Goal: Navigation & Orientation: Find specific page/section

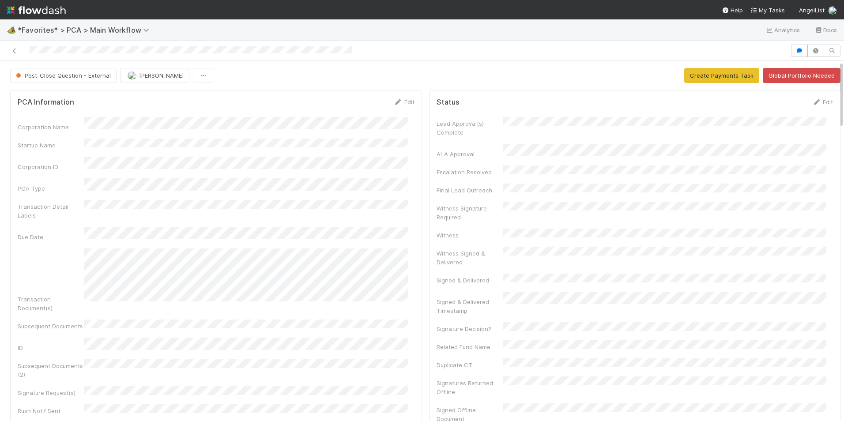
drag, startPoint x: 836, startPoint y: 76, endPoint x: 829, endPoint y: 122, distance: 46.4
click at [829, 122] on div "Post-Close Question - External [PERSON_NAME] Create Payments Task Global Portfo…" at bounding box center [422, 241] width 844 height 360
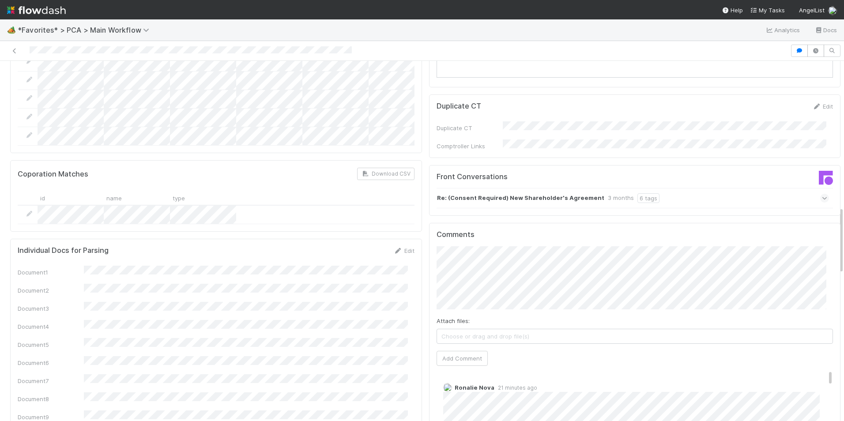
scroll to position [777, 0]
drag, startPoint x: 834, startPoint y: 81, endPoint x: 828, endPoint y: 226, distance: 145.8
click at [828, 226] on div "Post-Close Question - External [PERSON_NAME] Create Payments Task Global Portfo…" at bounding box center [425, 291] width 850 height 2001
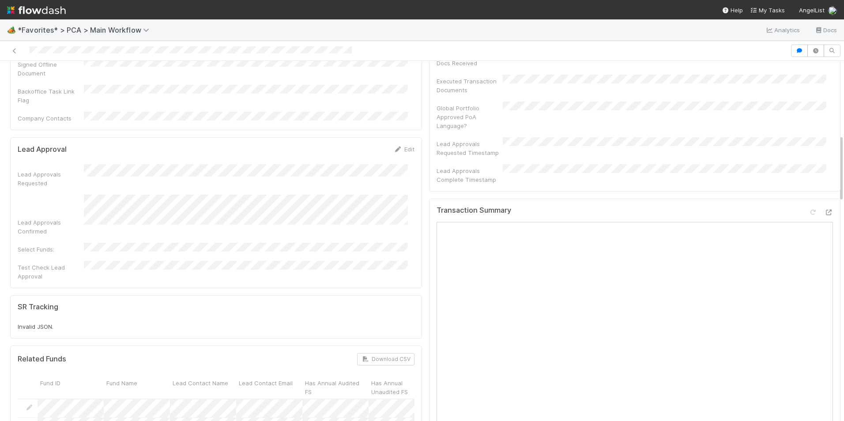
drag, startPoint x: 834, startPoint y: 238, endPoint x: 823, endPoint y: 169, distance: 69.3
click at [824, 207] on icon at bounding box center [828, 210] width 9 height 6
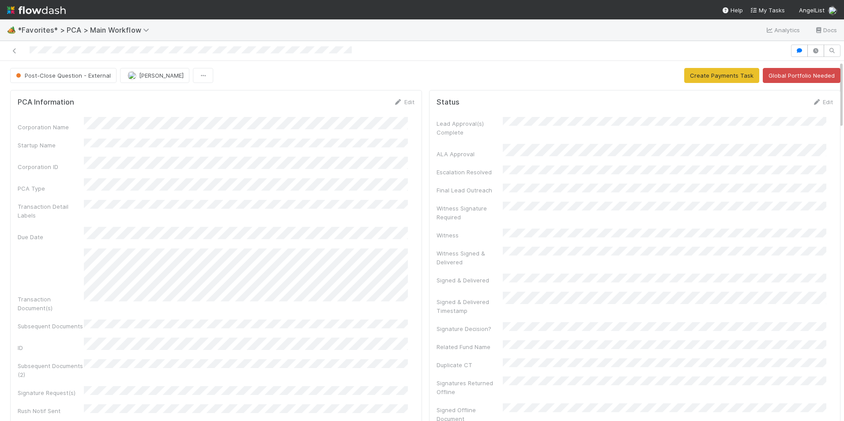
drag, startPoint x: 834, startPoint y: 147, endPoint x: 829, endPoint y: 16, distance: 130.3
click at [829, 16] on div "🏕️ *Favorites* > PCA > Main Workflow Analytics Docs Post-Close Question - Exter…" at bounding box center [422, 210] width 844 height 421
click at [58, 76] on span "Post-Close Question - External" at bounding box center [62, 75] width 97 height 7
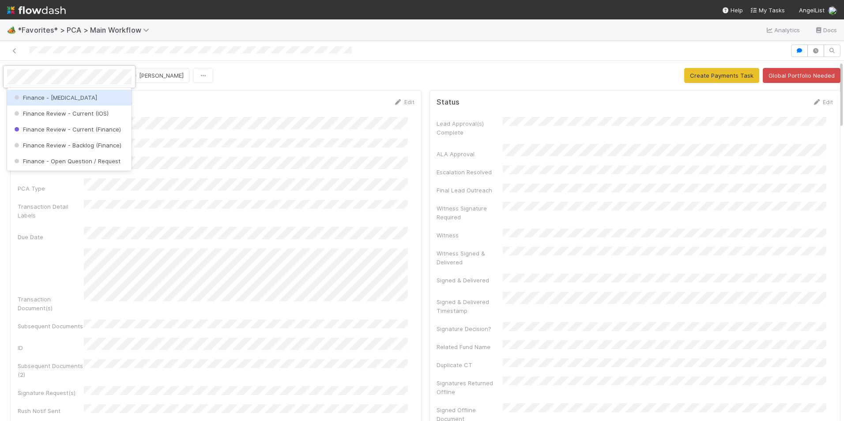
click at [62, 98] on div "Finance - [MEDICAL_DATA]" at bounding box center [69, 98] width 124 height 16
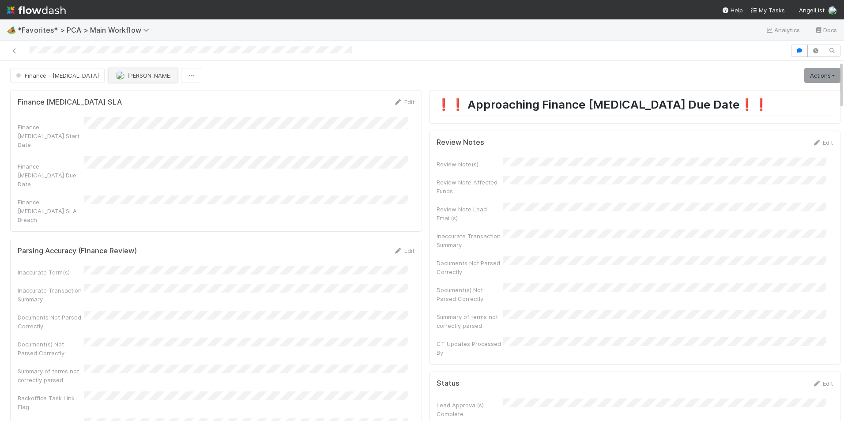
click at [127, 79] on span "[PERSON_NAME]" at bounding box center [149, 75] width 45 height 7
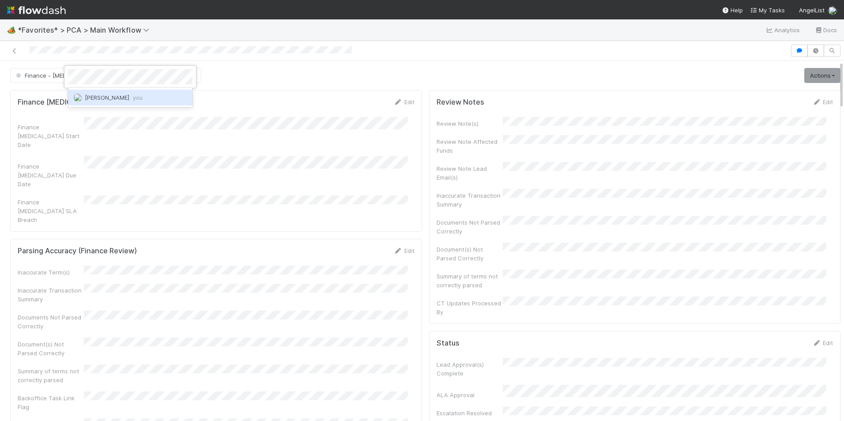
click at [101, 100] on span "[PERSON_NAME] you" at bounding box center [114, 97] width 58 height 7
click at [15, 51] on div at bounding box center [422, 210] width 844 height 421
click at [634, 26] on div "🏕️ *Favorites* > PCA > Main Workflow Analytics Docs" at bounding box center [422, 29] width 844 height 21
click at [15, 48] on icon at bounding box center [14, 51] width 9 height 6
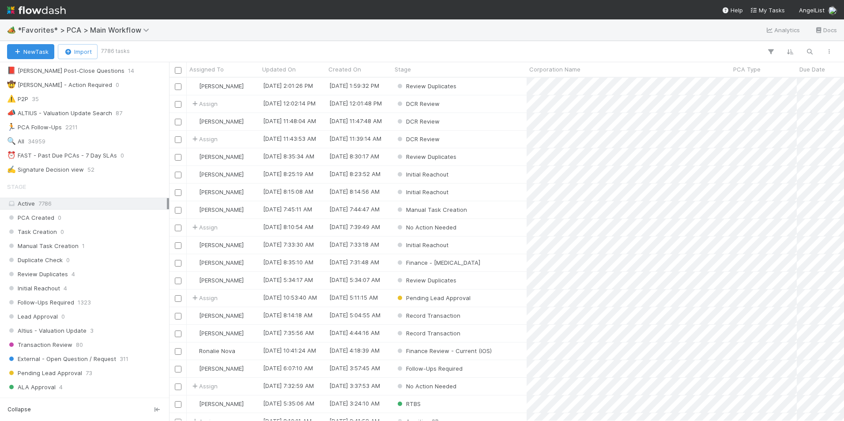
scroll to position [164, 0]
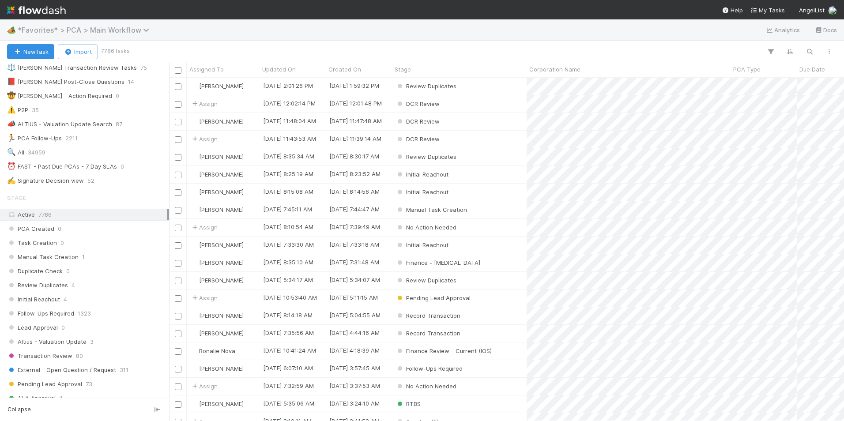
click at [129, 27] on span "*Favorites* > PCA > Main Workflow" at bounding box center [86, 30] width 136 height 9
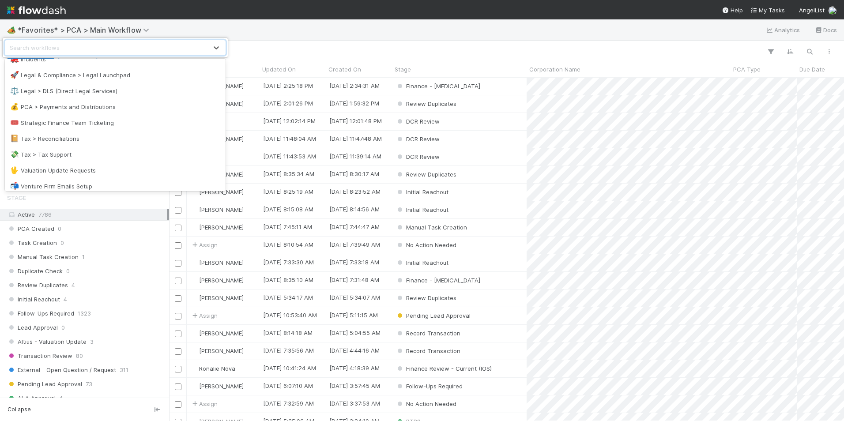
scroll to position [268, 0]
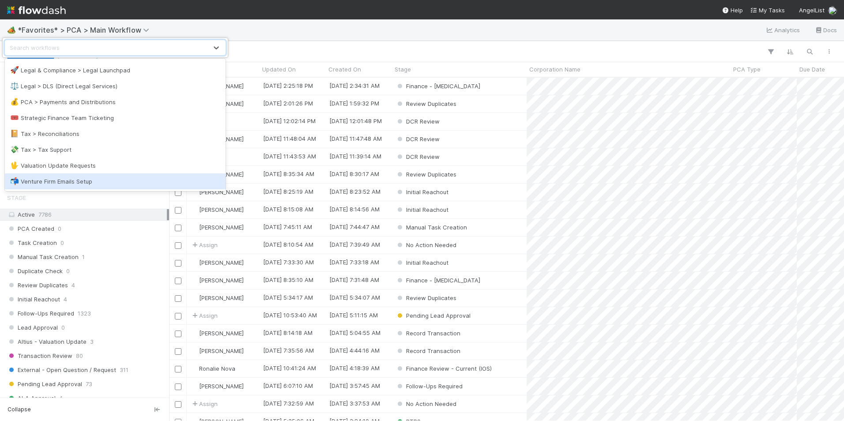
click at [218, 175] on div "📬 Venture Firm Emails Setup" at bounding box center [115, 181] width 221 height 16
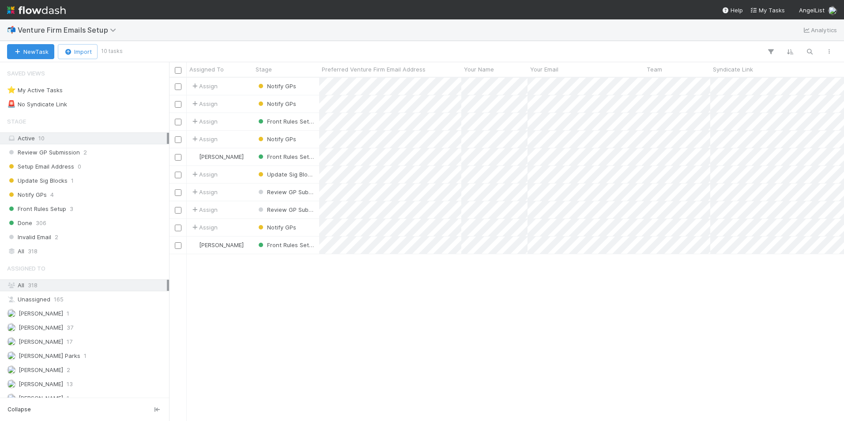
scroll to position [337, 668]
click at [79, 23] on div "📬 Venture Firm Emails Setup Analytics" at bounding box center [422, 29] width 844 height 21
click at [82, 34] on span "Venture Firm Emails Setup" at bounding box center [69, 30] width 103 height 9
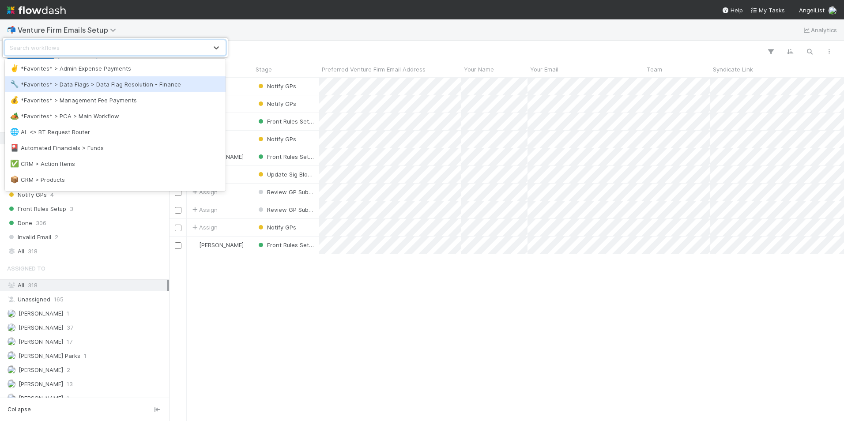
scroll to position [268, 0]
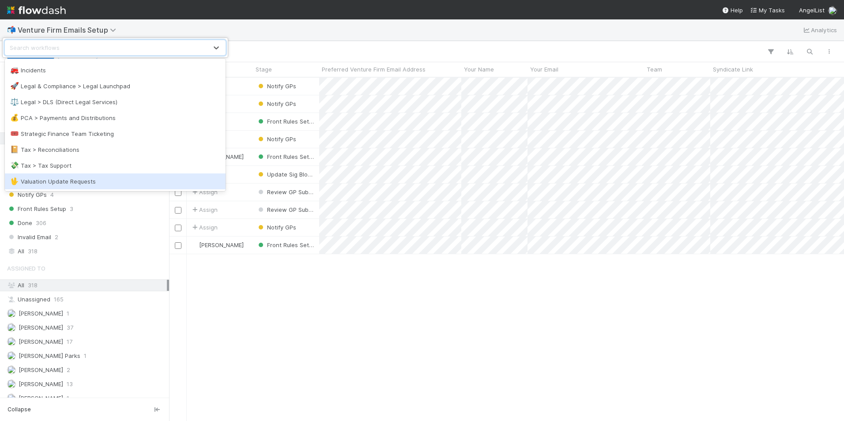
click at [117, 180] on div "🖖 Valuation Update Requests" at bounding box center [115, 181] width 210 height 9
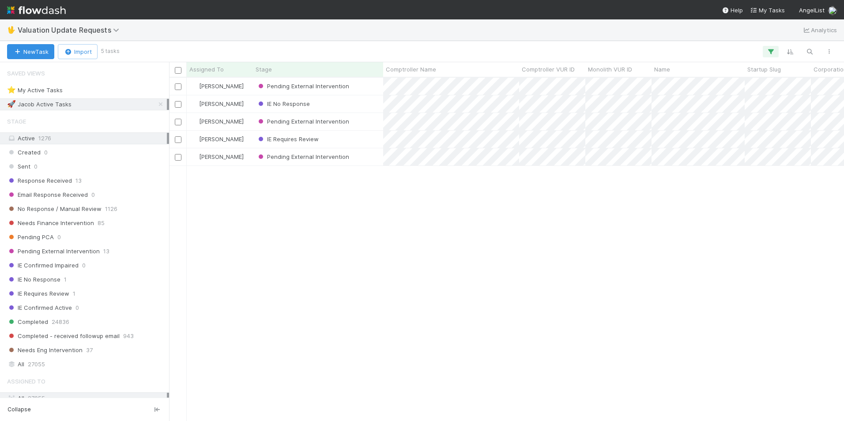
scroll to position [337, 668]
click at [118, 95] on div "⭐ My Active Tasks 21" at bounding box center [87, 90] width 160 height 11
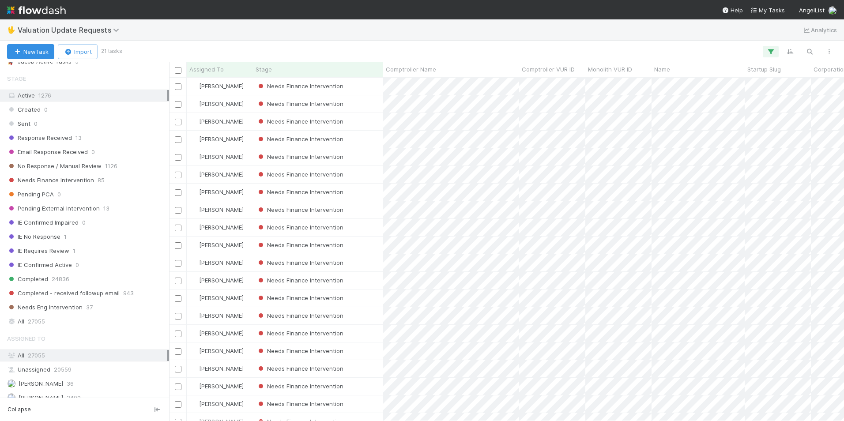
scroll to position [45, 0]
click at [104, 175] on div "Needs Finance Intervention 85" at bounding box center [87, 178] width 160 height 11
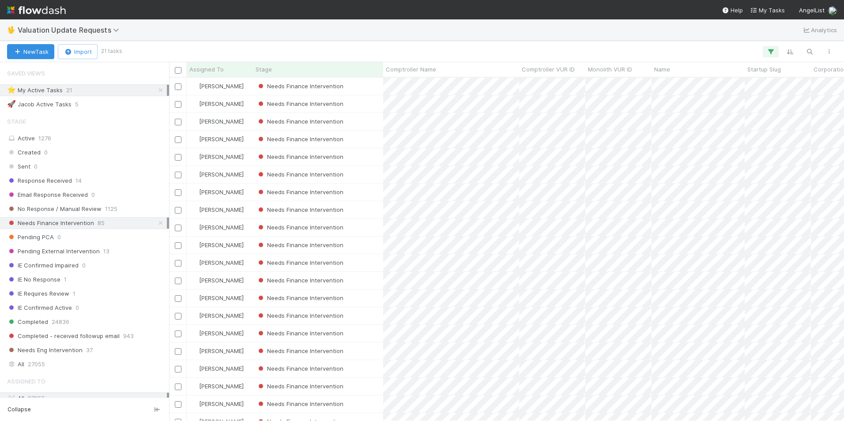
scroll to position [3, 0]
click at [237, 88] on div "[PERSON_NAME]" at bounding box center [220, 86] width 66 height 17
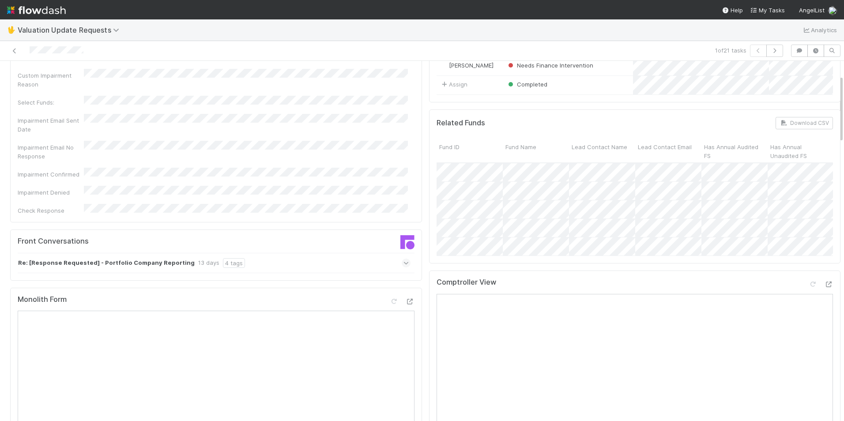
scroll to position [70, 0]
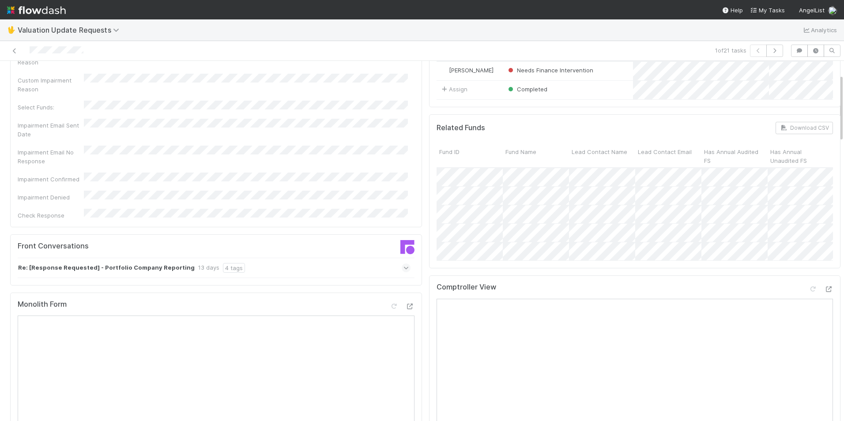
drag, startPoint x: 834, startPoint y: 90, endPoint x: 844, endPoint y: 103, distance: 16.4
click at [843, 103] on html "🖖 Valuation Update Requests Analytics 1 of 21 tasks Needs Finance Intervention …" at bounding box center [422, 210] width 844 height 421
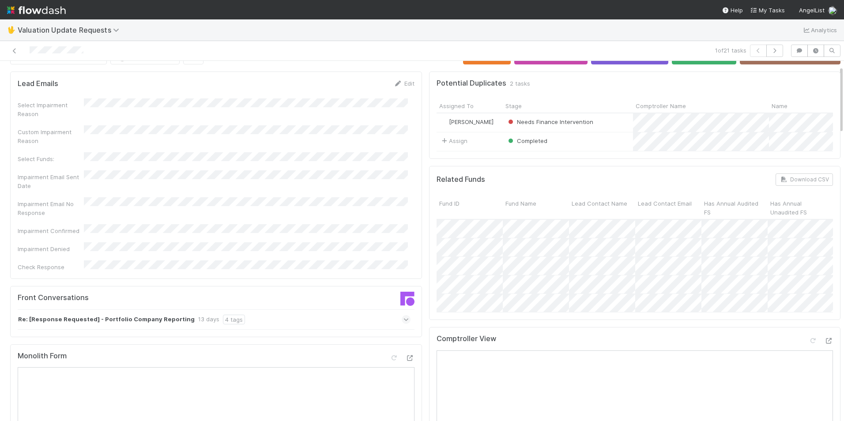
scroll to position [0, 0]
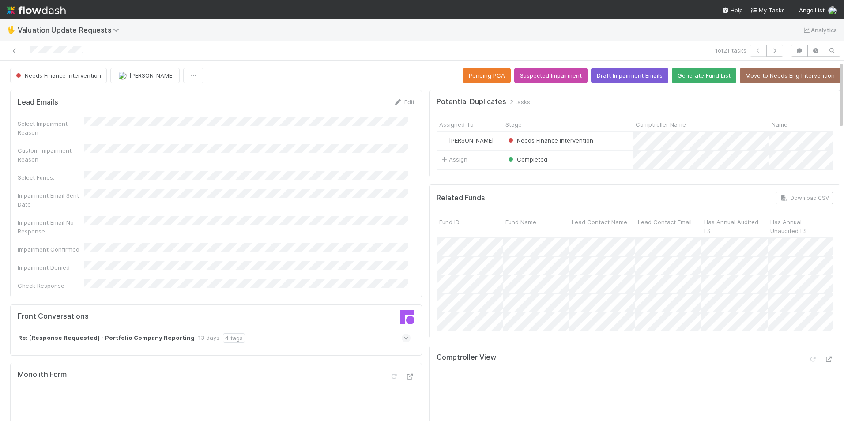
drag, startPoint x: 834, startPoint y: 108, endPoint x: 831, endPoint y: 75, distance: 33.3
click at [824, 362] on icon at bounding box center [828, 360] width 9 height 6
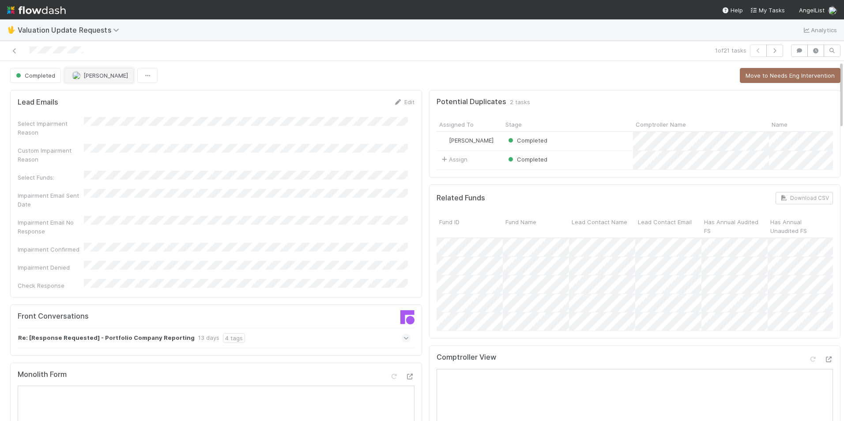
click at [92, 79] on span "[PERSON_NAME]" at bounding box center [105, 75] width 45 height 7
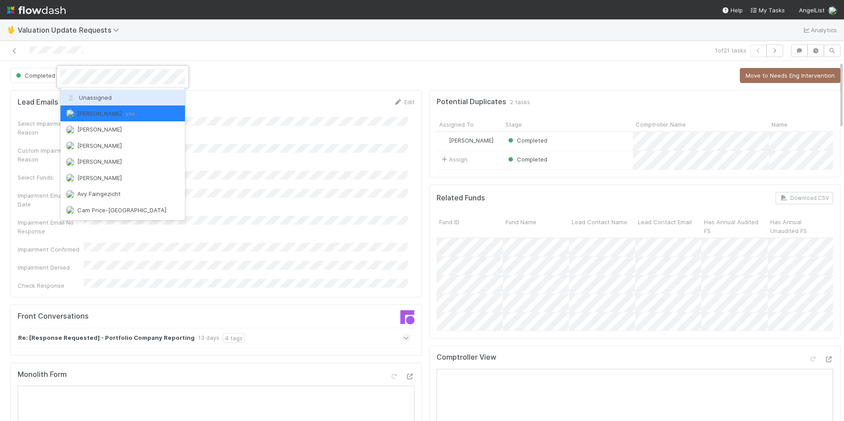
click at [100, 98] on span "Unassigned" at bounding box center [89, 97] width 46 height 7
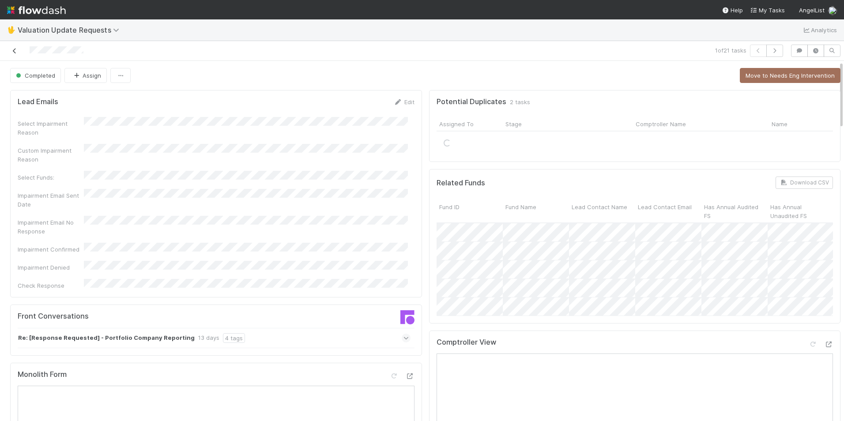
click at [13, 51] on icon at bounding box center [14, 51] width 9 height 6
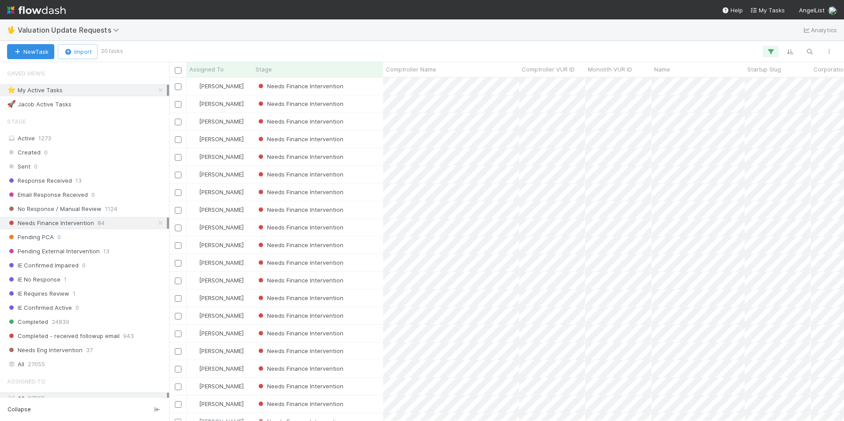
scroll to position [337, 668]
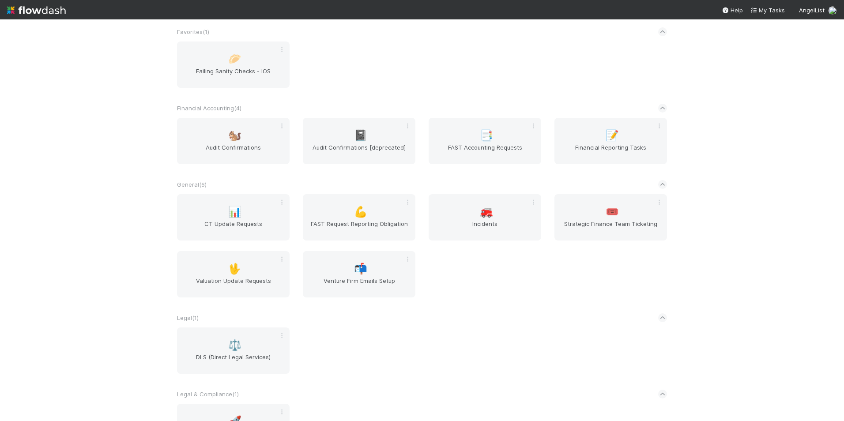
scroll to position [495, 0]
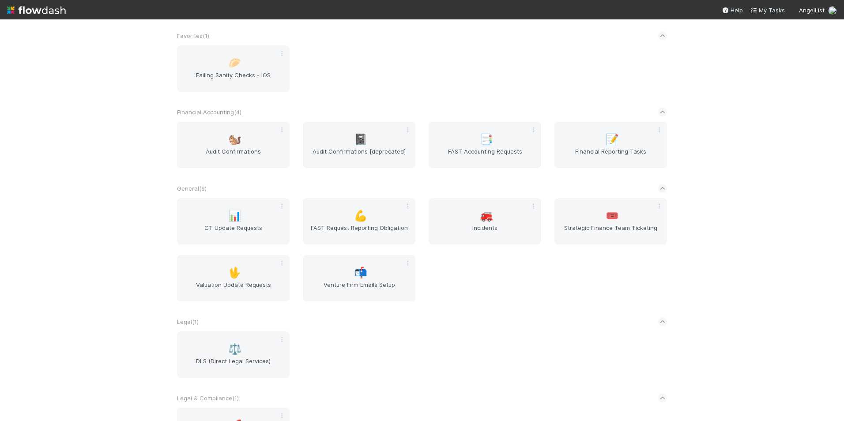
click at [766, 82] on div "AngelList New workflow *Favorites* ( 4 ) ✌️ Admin Expense Payments 🔧 Data Flag …" at bounding box center [422, 220] width 844 height 402
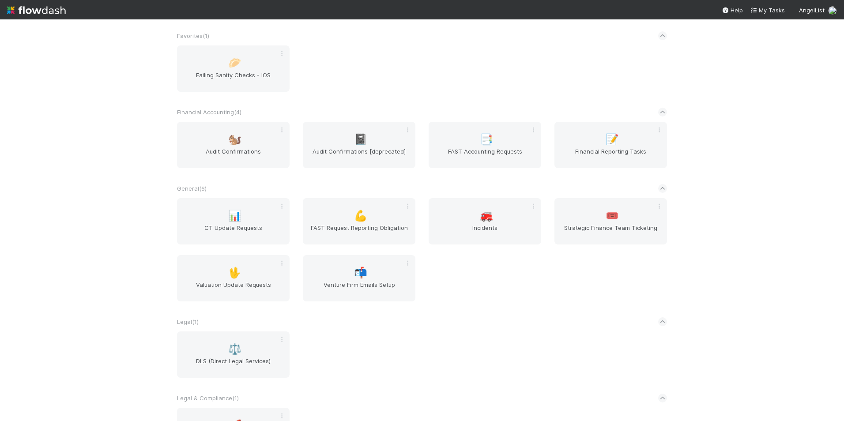
click at [766, 82] on div "AngelList New workflow *Favorites* ( 4 ) ✌️ Admin Expense Payments 🔧 Data Flag …" at bounding box center [422, 220] width 844 height 402
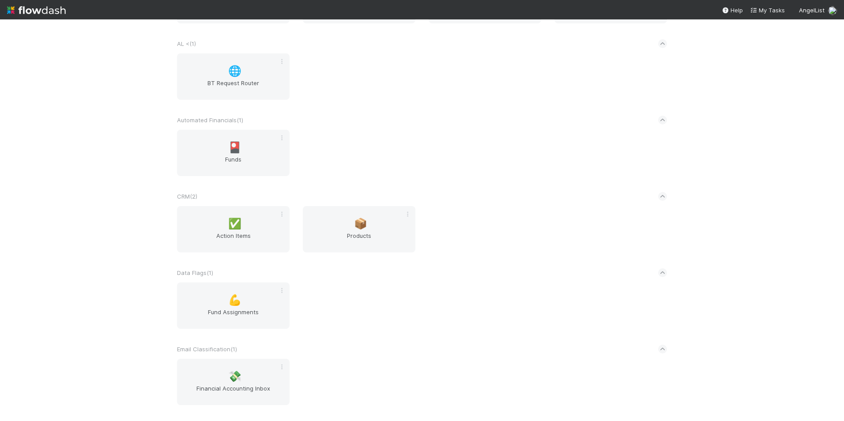
scroll to position [0, 0]
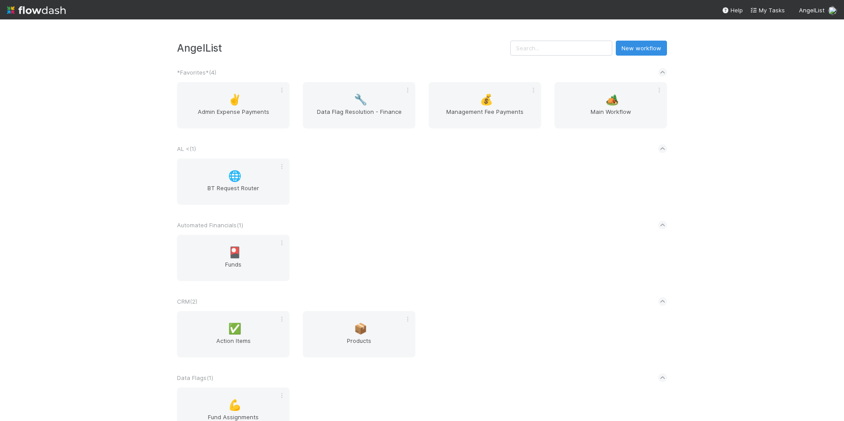
click at [773, 77] on div "AngelList New workflow *Favorites* ( 4 ) ✌️ Admin Expense Payments 🔧 Data Flag …" at bounding box center [422, 220] width 844 height 402
